Goal: Task Accomplishment & Management: Use online tool/utility

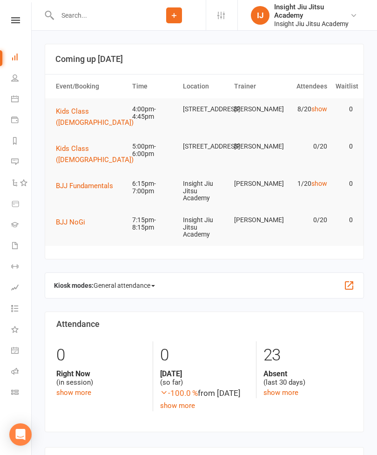
click at [13, 396] on link "Class check-in" at bounding box center [21, 393] width 21 height 21
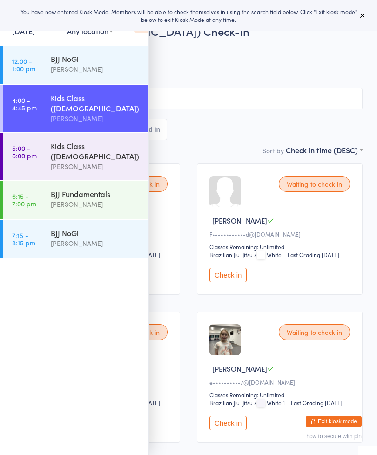
click at [364, 17] on icon at bounding box center [362, 15] width 7 height 7
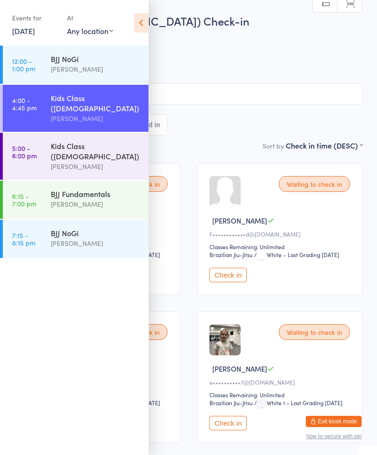
click at [147, 20] on icon at bounding box center [141, 23] width 14 height 20
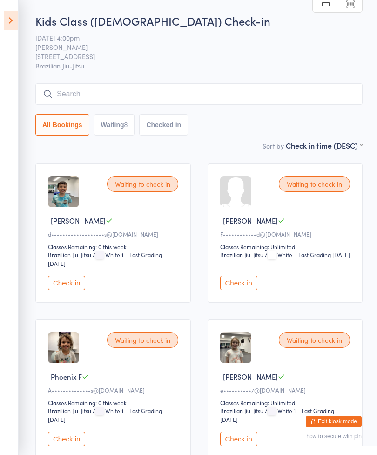
click at [82, 90] on input "search" at bounding box center [198, 93] width 327 height 21
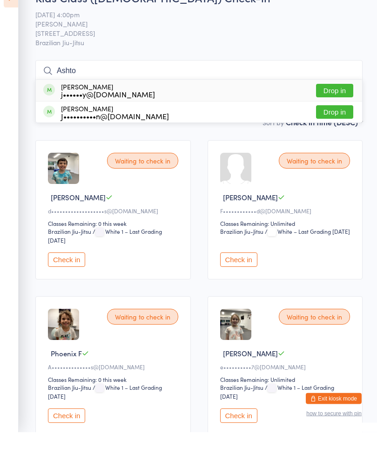
type input "Ashto"
click at [69, 106] on div "[PERSON_NAME] j••••••y@[DOMAIN_NAME]" at bounding box center [108, 113] width 94 height 15
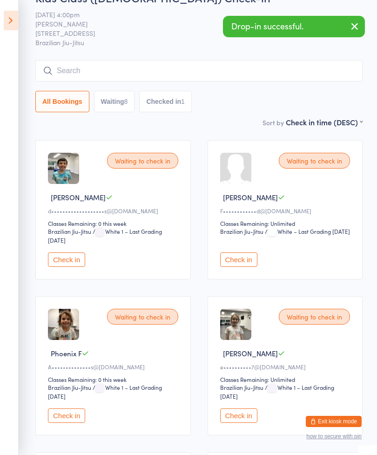
click at [71, 81] on input "search" at bounding box center [198, 70] width 327 height 21
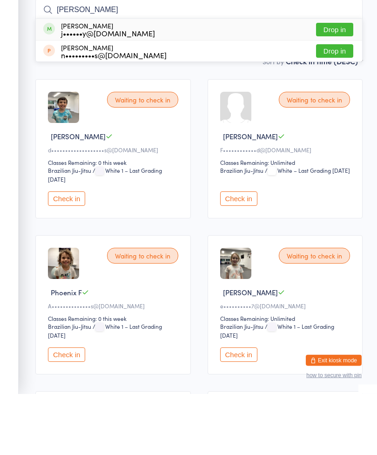
type input "[PERSON_NAME]"
click at [71, 83] on div "[PERSON_NAME] j••••••y@[DOMAIN_NAME]" at bounding box center [108, 90] width 94 height 15
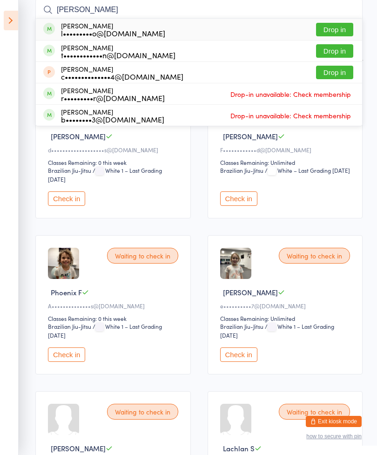
click at [101, 13] on input "[PERSON_NAME]" at bounding box center [198, 9] width 327 height 21
click at [125, 12] on input "Ma" at bounding box center [198, 9] width 327 height 21
type input "M"
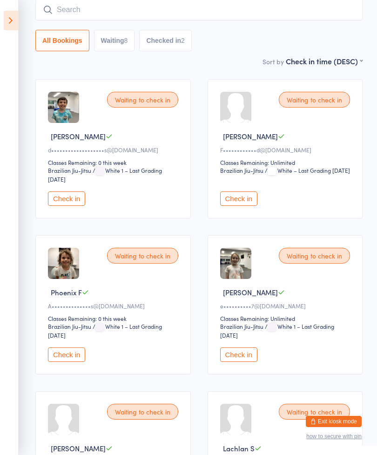
click at [61, 206] on button "Check in" at bounding box center [66, 198] width 37 height 14
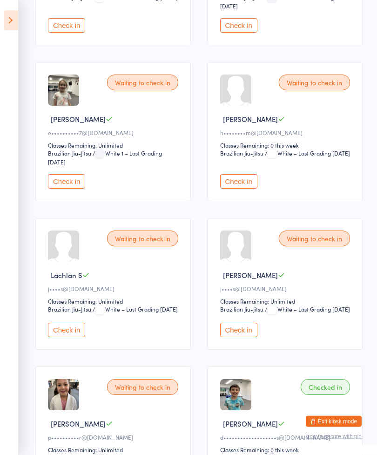
scroll to position [258, 0]
click at [255, 336] on button "Check in" at bounding box center [238, 329] width 37 height 14
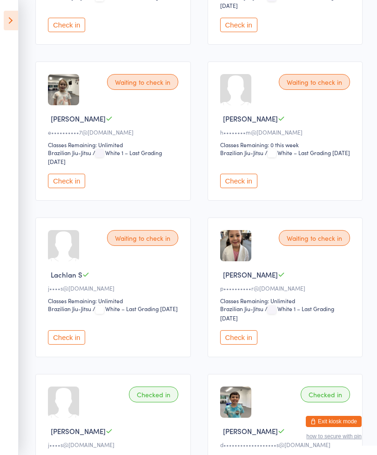
click at [61, 343] on button "Check in" at bounding box center [66, 337] width 37 height 14
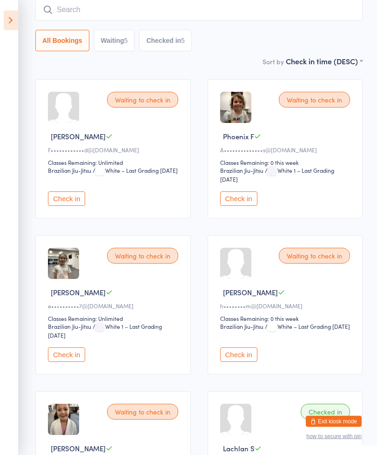
scroll to position [0, 0]
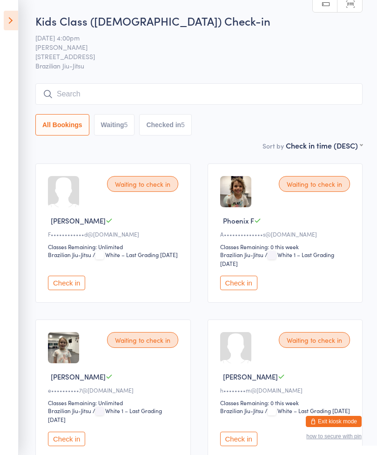
click at [130, 84] on input "search" at bounding box center [198, 93] width 327 height 21
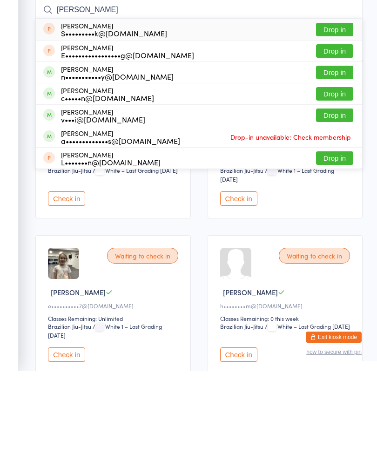
type input "[PERSON_NAME]"
click at [340, 193] on button "Drop in" at bounding box center [334, 199] width 37 height 13
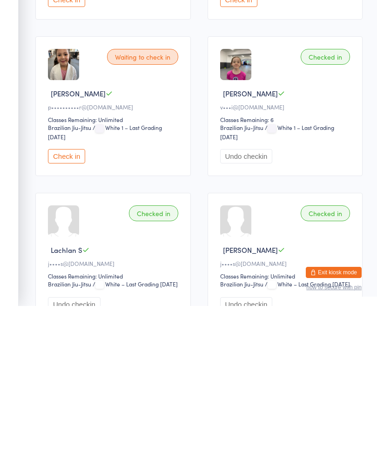
scroll to position [309, 0]
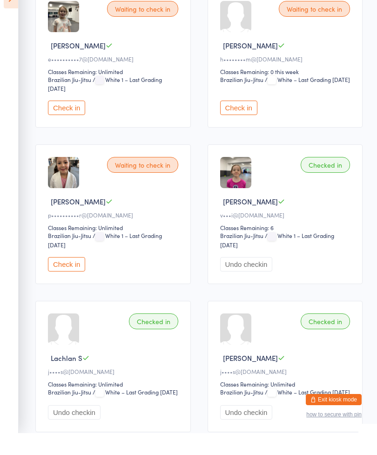
click at [248, 122] on button "Check in" at bounding box center [238, 129] width 37 height 14
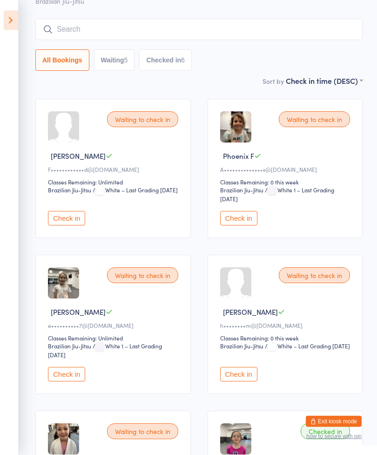
scroll to position [0, 0]
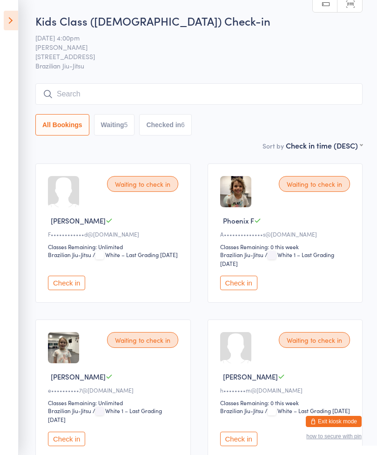
click at [73, 284] on button "Check in" at bounding box center [66, 282] width 37 height 14
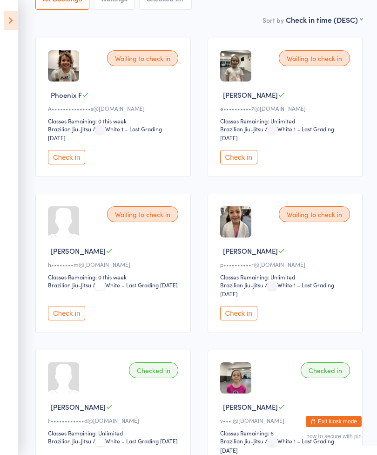
scroll to position [125, 0]
click at [75, 321] on button "Check in" at bounding box center [66, 314] width 37 height 14
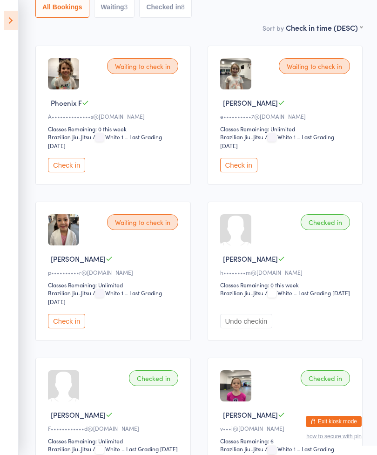
scroll to position [89, 0]
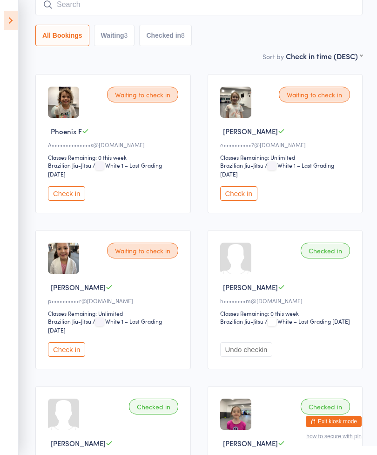
click at [254, 184] on div "Waiting to check in [PERSON_NAME] G e••••••••••7@[DOMAIN_NAME] Classes Remainin…" at bounding box center [285, 143] width 155 height 139
click at [248, 200] on button "Check in" at bounding box center [238, 193] width 37 height 14
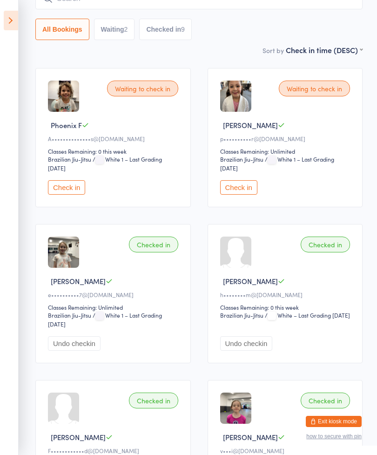
scroll to position [0, 0]
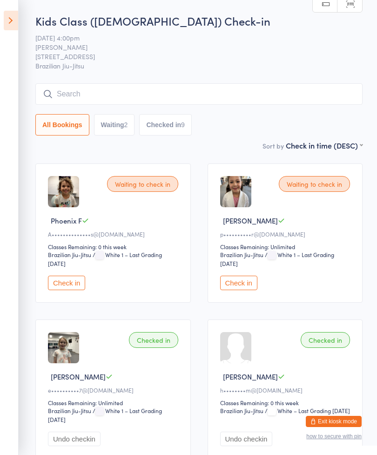
click at [158, 103] on input "search" at bounding box center [198, 93] width 327 height 21
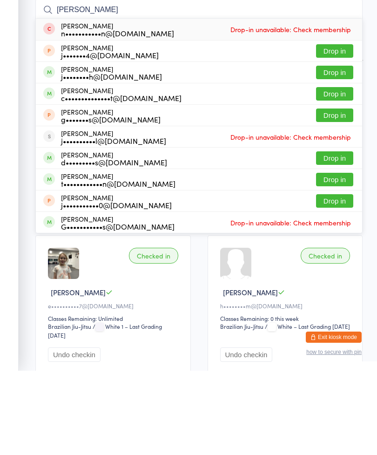
type input "J"
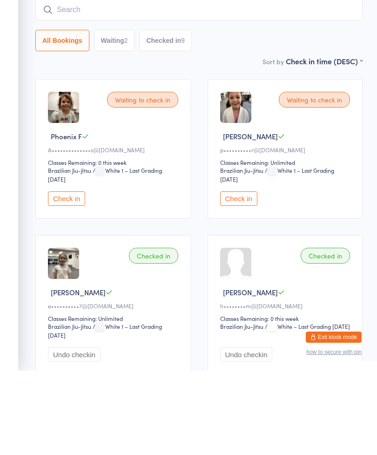
click at [66, 275] on button "Check in" at bounding box center [66, 282] width 37 height 14
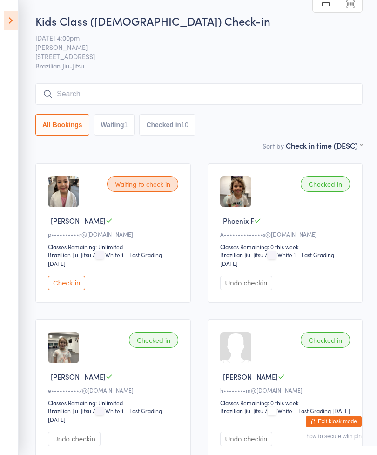
click at [74, 94] on input "search" at bounding box center [198, 93] width 327 height 21
click at [16, 13] on icon at bounding box center [11, 21] width 14 height 20
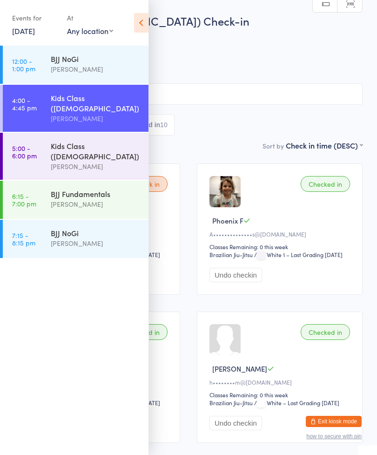
click at [41, 138] on link "5:00 - 6:00 pm Kids Class ([DEMOGRAPHIC_DATA]) [PERSON_NAME]" at bounding box center [76, 156] width 146 height 47
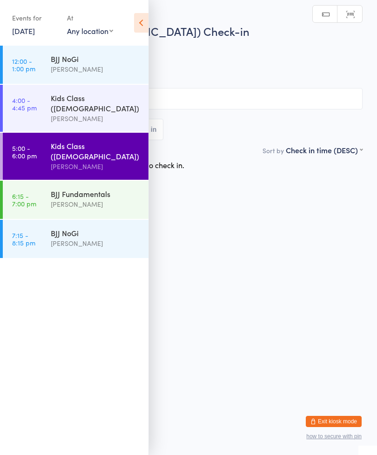
click at [255, 202] on html "You have now entered Kiosk Mode. Members will be able to check themselves in us…" at bounding box center [188, 227] width 377 height 455
click at [230, 94] on input "search" at bounding box center [188, 98] width 348 height 21
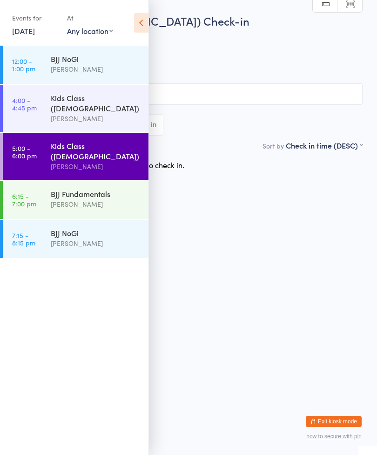
click at [141, 26] on icon at bounding box center [141, 23] width 14 height 20
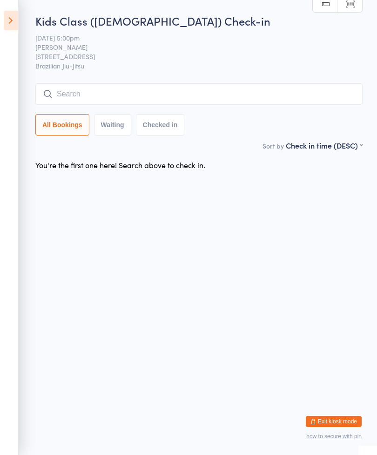
click at [140, 55] on span "[STREET_ADDRESS]" at bounding box center [191, 56] width 313 height 9
click at [149, 94] on input "search" at bounding box center [198, 93] width 327 height 21
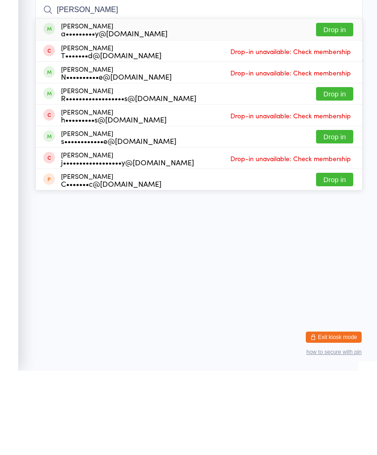
type input "[PERSON_NAME]"
click at [342, 107] on button "Drop in" at bounding box center [334, 113] width 37 height 13
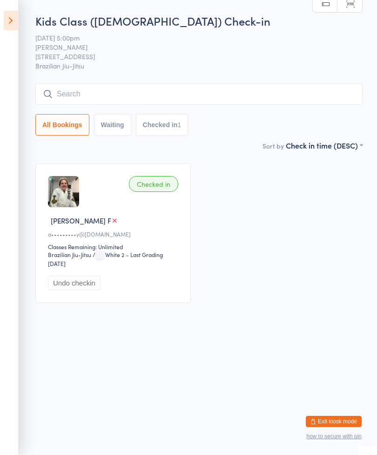
click at [17, 21] on icon at bounding box center [11, 21] width 14 height 20
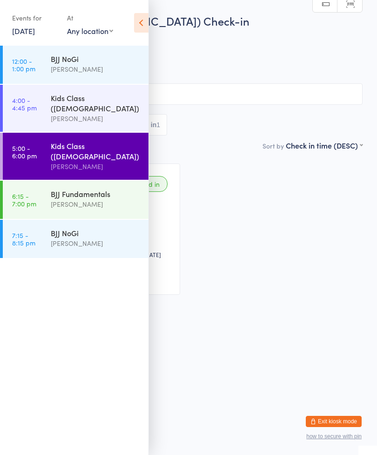
click at [102, 113] on div "[PERSON_NAME]" at bounding box center [96, 118] width 90 height 11
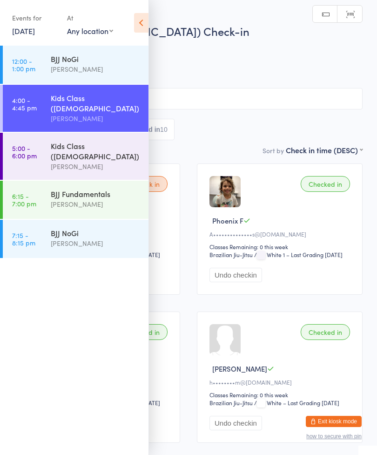
click at [146, 26] on icon at bounding box center [141, 23] width 14 height 20
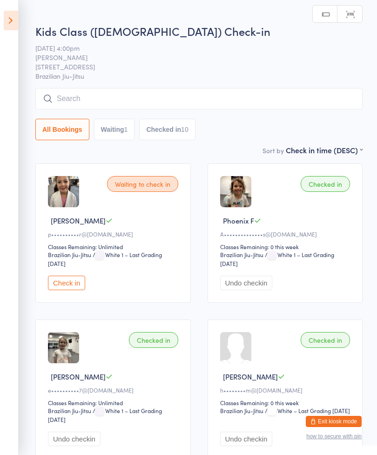
click at [305, 95] on input "search" at bounding box center [198, 98] width 327 height 21
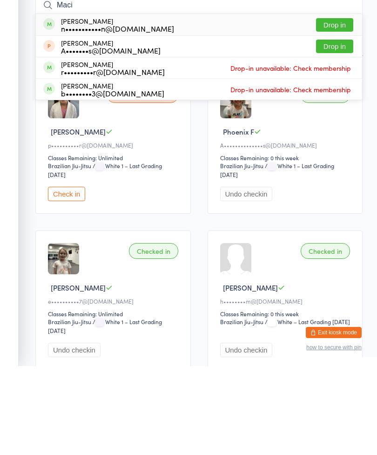
type input "Maci"
click at [331, 107] on button "Drop in" at bounding box center [334, 113] width 37 height 13
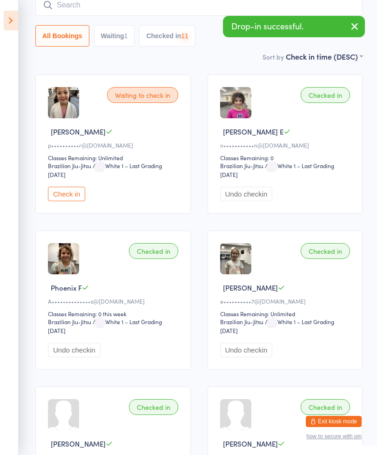
click at [348, 27] on button "button" at bounding box center [354, 26] width 20 height 21
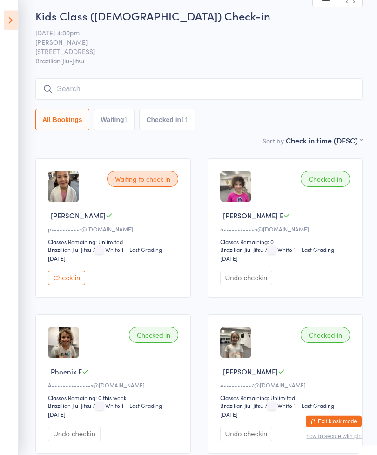
scroll to position [0, 0]
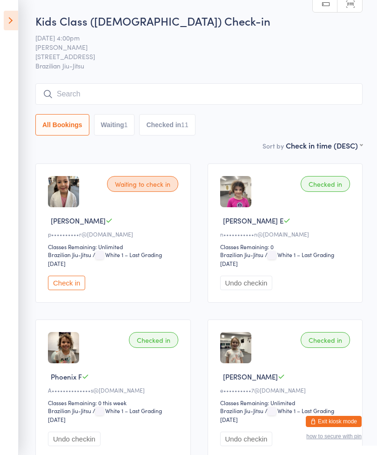
click at [17, 12] on icon at bounding box center [11, 21] width 14 height 20
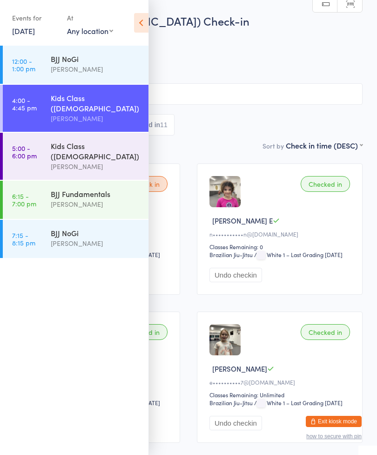
click at [148, 23] on icon at bounding box center [141, 23] width 14 height 20
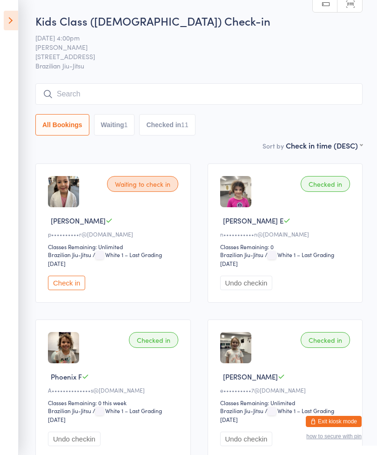
click at [7, 12] on icon at bounding box center [11, 21] width 14 height 20
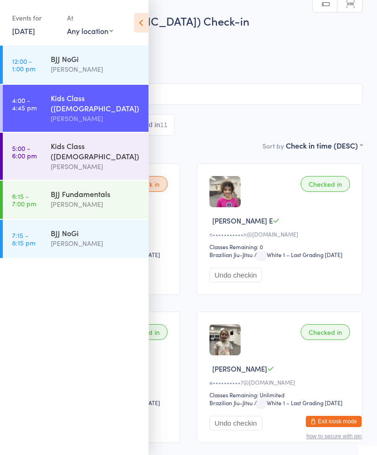
click at [82, 161] on div "[PERSON_NAME]" at bounding box center [96, 166] width 90 height 11
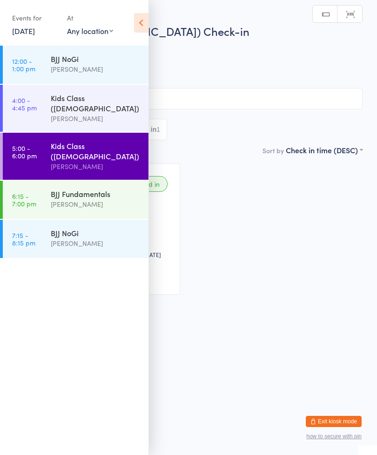
click at [144, 31] on icon at bounding box center [141, 23] width 14 height 20
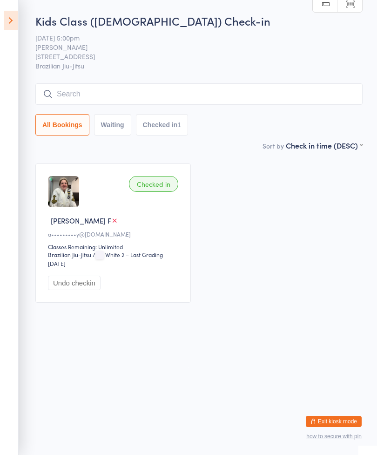
click at [239, 97] on input "search" at bounding box center [198, 93] width 327 height 21
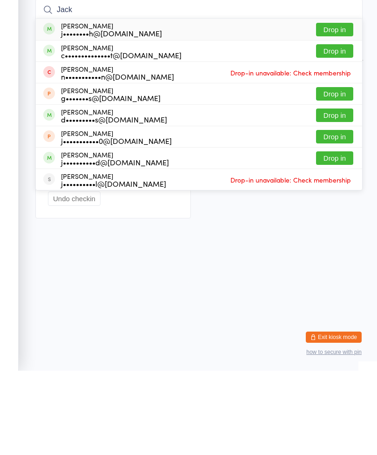
type input "Jack"
click at [242, 103] on div "[PERSON_NAME] j••••••••h@[DOMAIN_NAME] Drop in" at bounding box center [199, 113] width 326 height 21
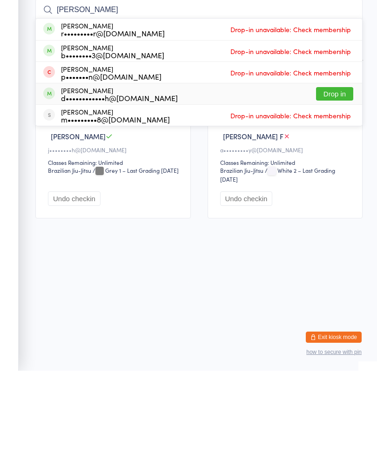
type input "[PERSON_NAME]"
click at [166, 168] on div "[PERSON_NAME] d••••••••••••h@[DOMAIN_NAME] Drop in" at bounding box center [199, 178] width 326 height 21
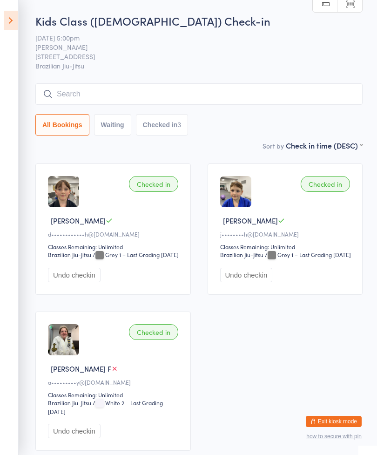
click at [261, 100] on input "search" at bounding box center [198, 93] width 327 height 21
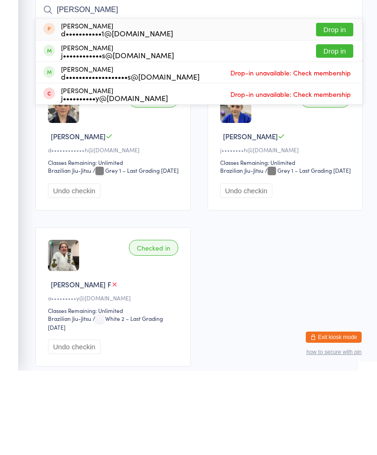
type input "[PERSON_NAME]"
click at [339, 128] on button "Drop in" at bounding box center [334, 134] width 37 height 13
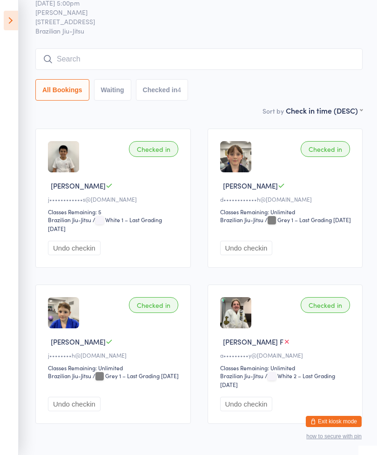
scroll to position [34, 0]
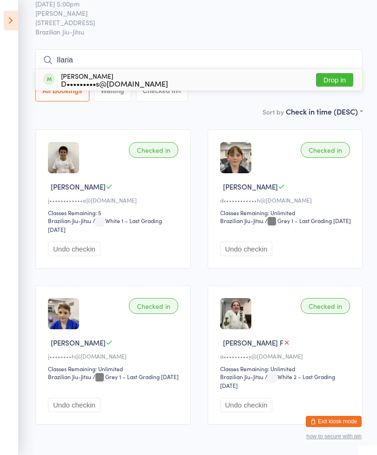
type input "Ilaria"
click at [336, 82] on button "Drop in" at bounding box center [334, 79] width 37 height 13
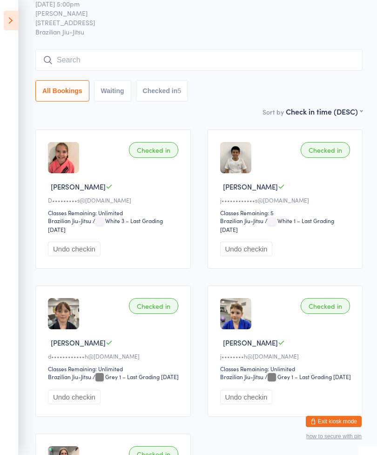
click at [235, 61] on input "search" at bounding box center [198, 59] width 327 height 21
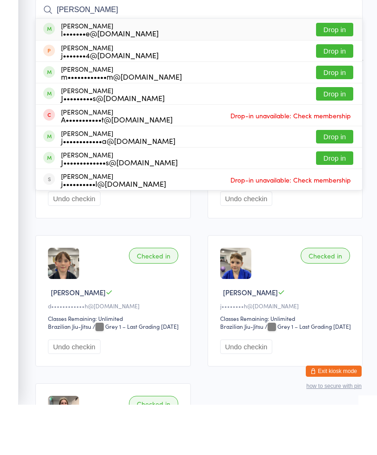
type input "[PERSON_NAME]"
click at [150, 69] on div "[PERSON_NAME] l•••••••e@[DOMAIN_NAME] Drop in" at bounding box center [199, 79] width 326 height 21
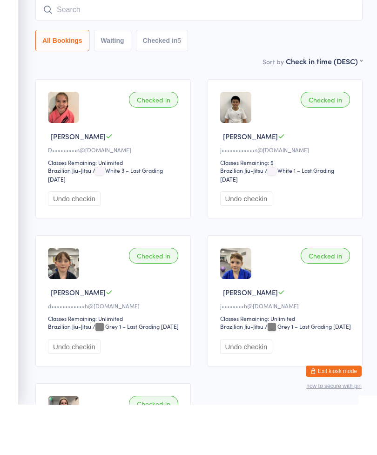
scroll to position [84, 0]
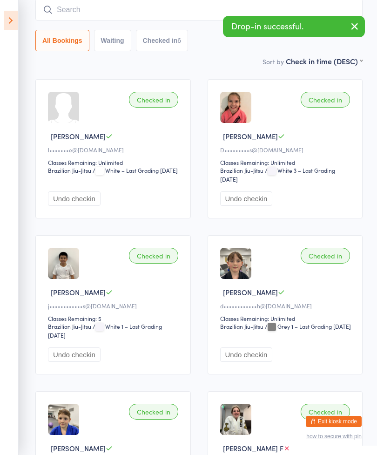
click at [161, 104] on div "Checked in" at bounding box center [153, 100] width 49 height 16
